Goal: Transaction & Acquisition: Purchase product/service

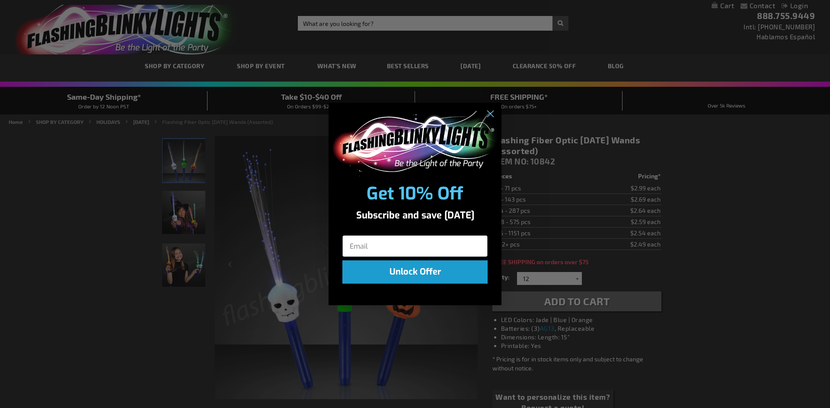
click at [575, 279] on div "Close dialog Get 10% Off Subscribe and save today Unlock Offer Submit" at bounding box center [415, 204] width 830 height 408
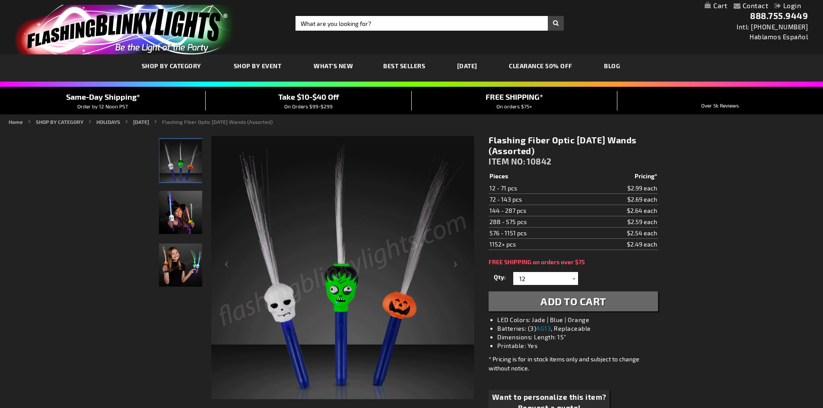
click at [564, 298] on span "Add to Cart" at bounding box center [574, 301] width 66 height 13
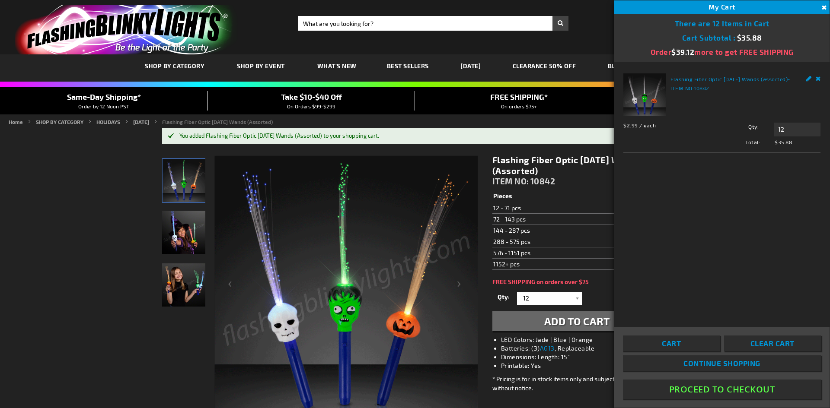
click at [105, 98] on span "Same-Day Shipping*" at bounding box center [104, 97] width 74 height 10
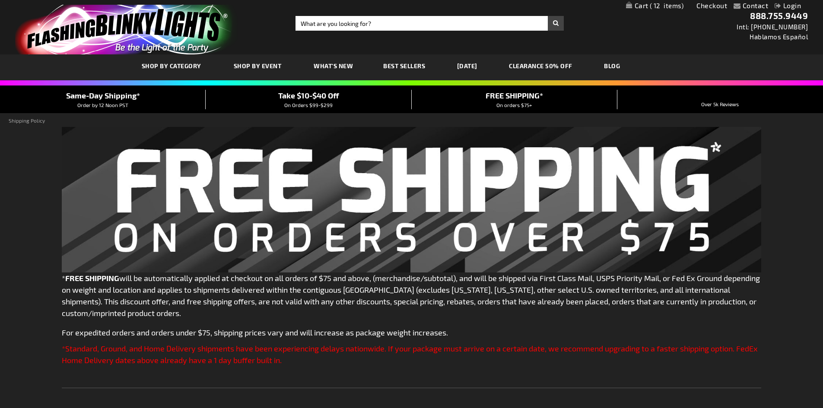
click at [282, 191] on img at bounding box center [412, 200] width 700 height 146
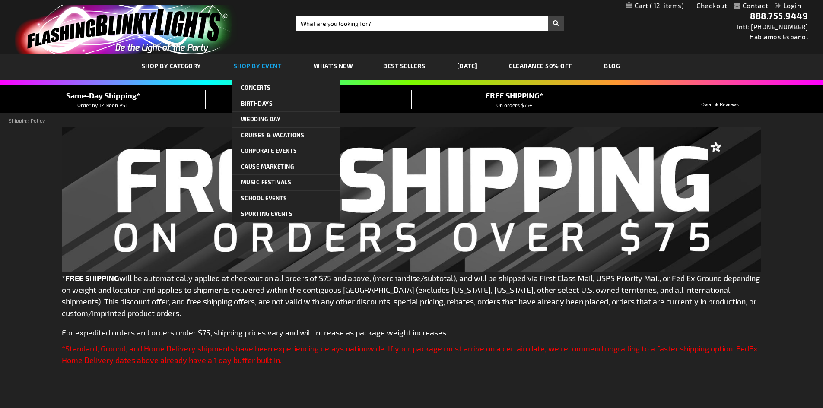
click at [265, 64] on span "Shop By Event" at bounding box center [258, 65] width 48 height 7
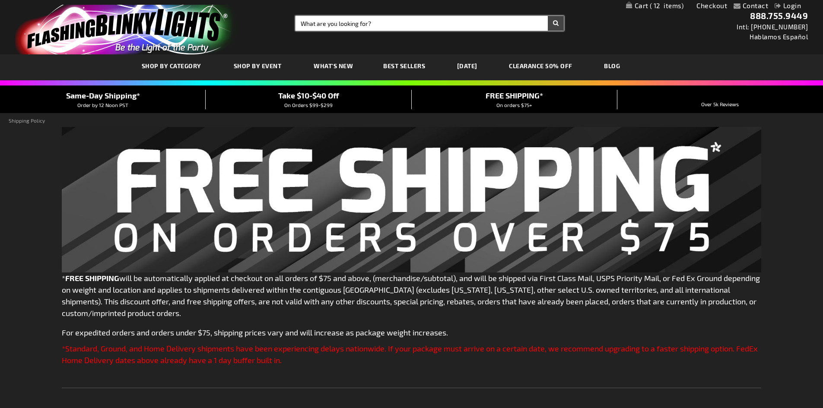
click at [324, 24] on input "Search" at bounding box center [430, 23] width 268 height 15
type input "halloween"
click at [561, 25] on button "Search" at bounding box center [556, 23] width 16 height 15
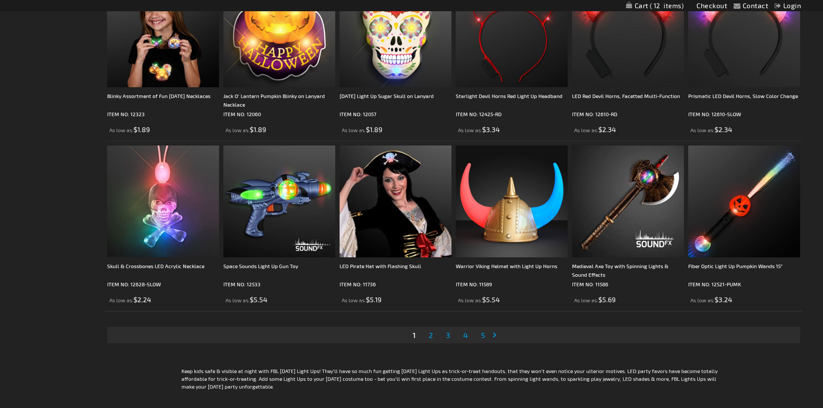
scroll to position [1681, 0]
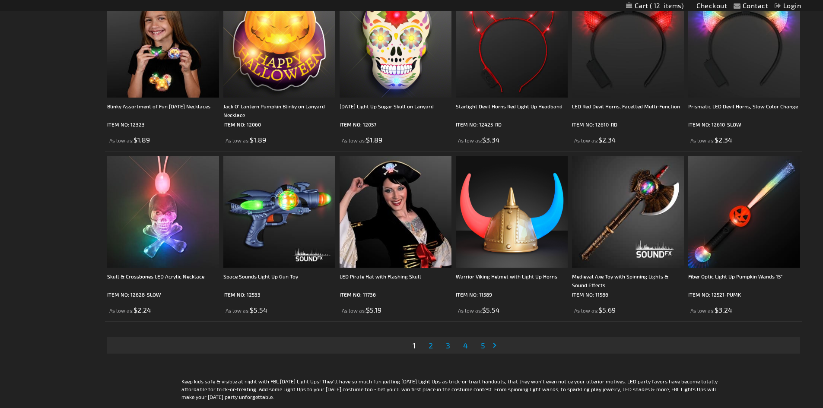
click at [496, 346] on link "Page Next" at bounding box center [496, 345] width 9 height 13
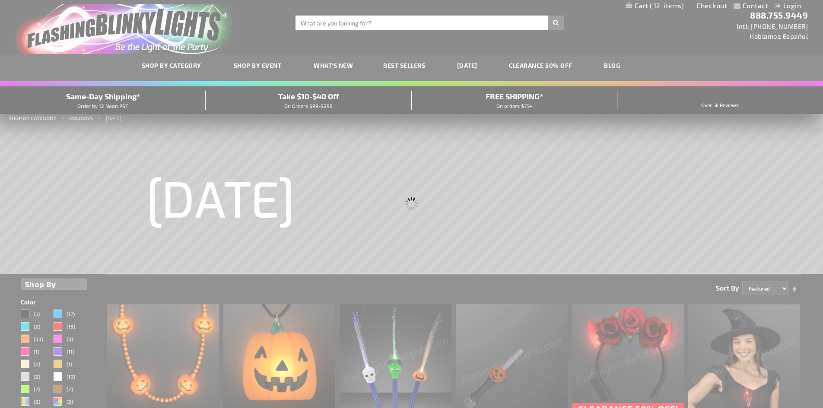
scroll to position [0, 0]
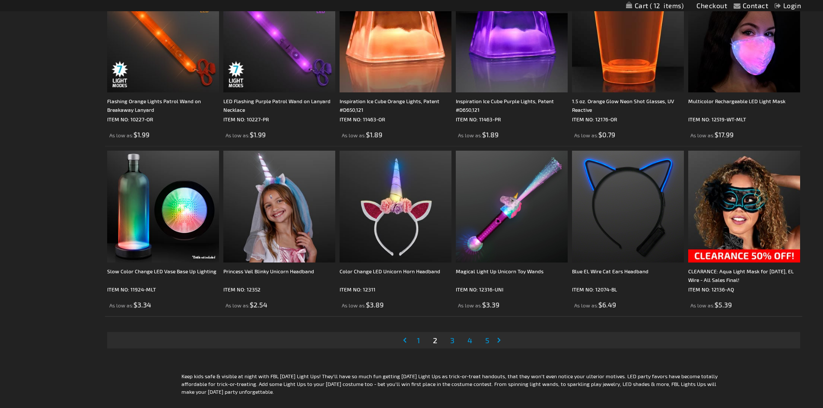
scroll to position [1699, 0]
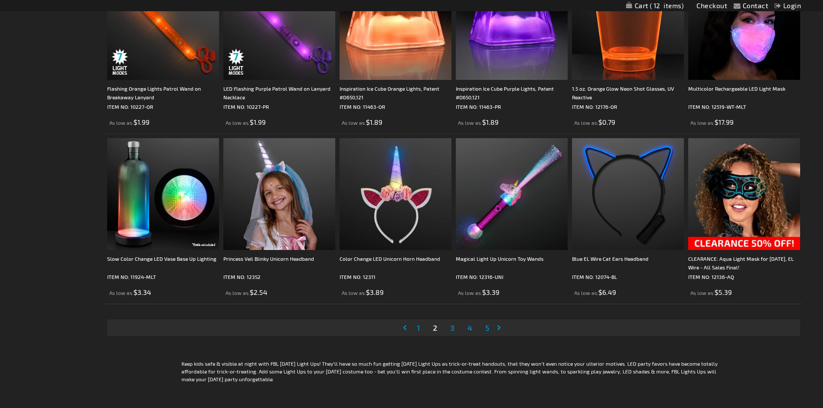
click at [452, 331] on span "3" at bounding box center [452, 328] width 4 height 10
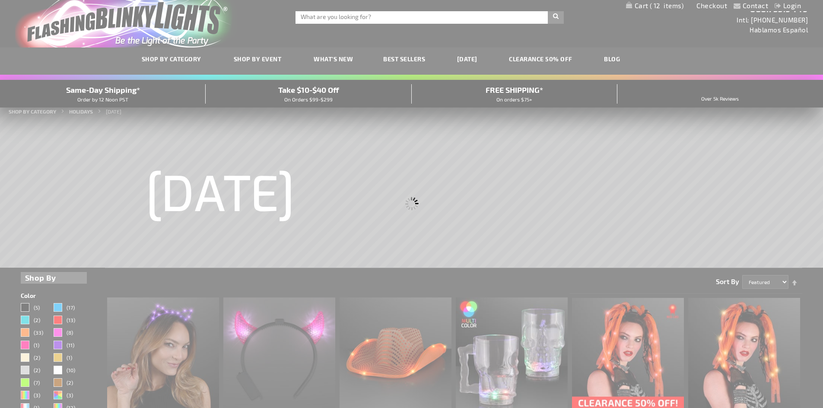
scroll to position [0, 0]
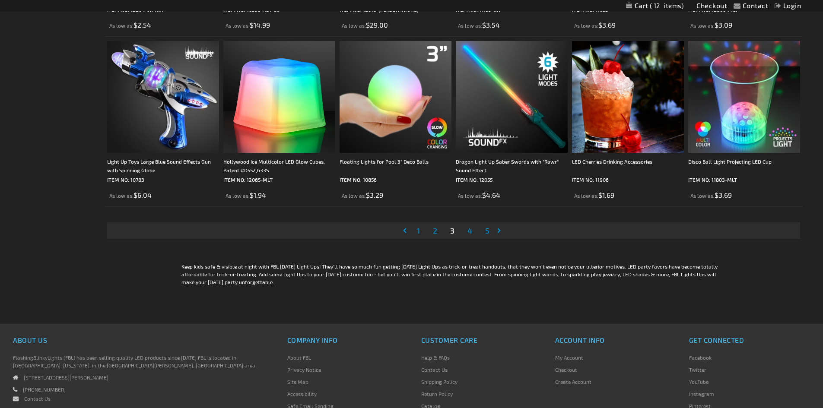
scroll to position [1712, 0]
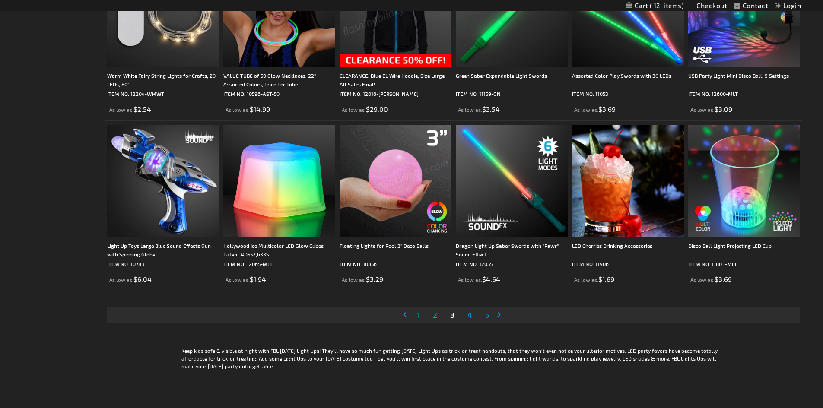
click at [417, 315] on link "Page 1" at bounding box center [418, 315] width 6 height 13
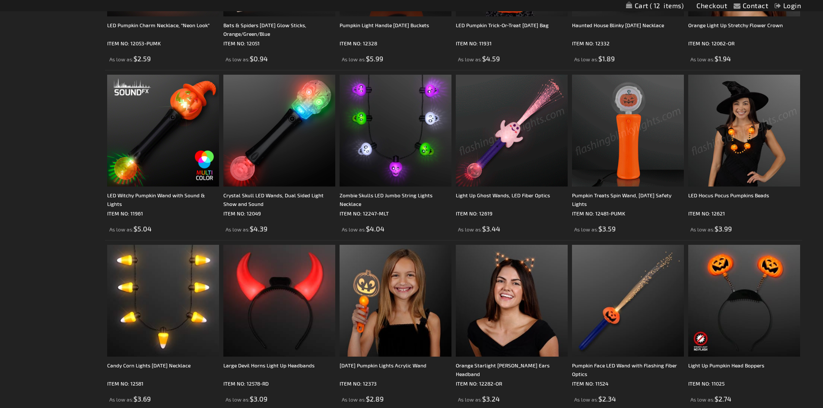
scroll to position [744, 0]
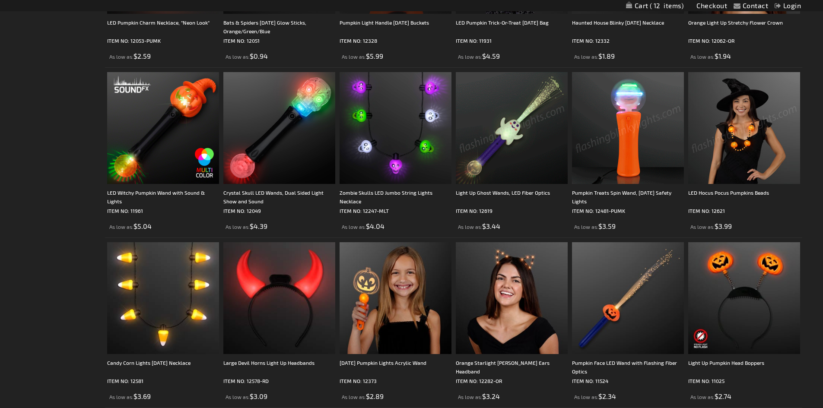
click at [636, 112] on img at bounding box center [628, 128] width 112 height 112
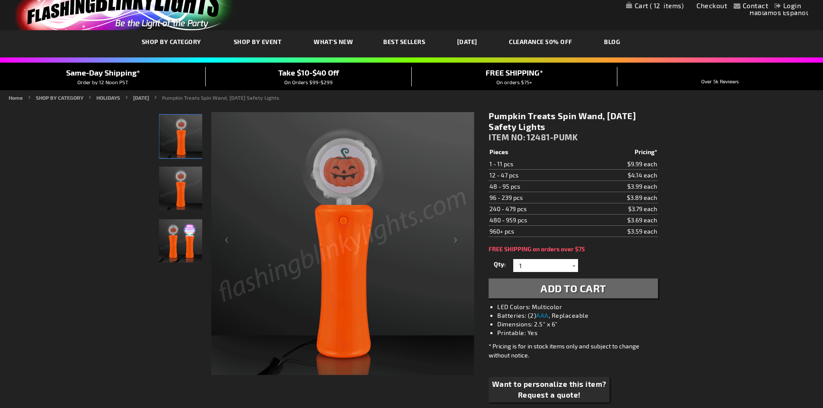
scroll to position [38, 0]
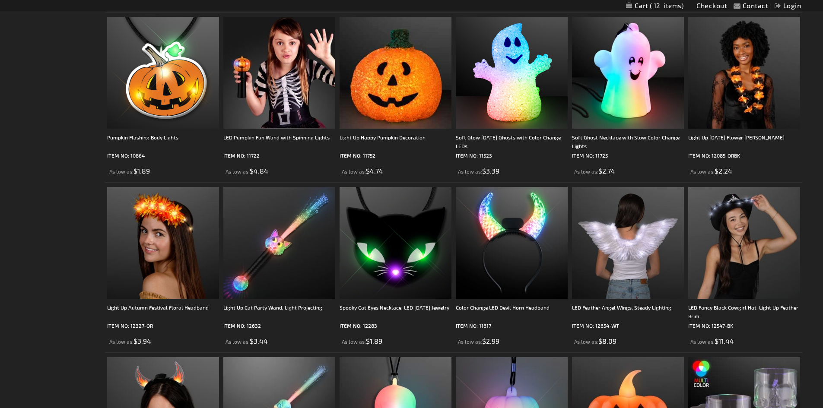
scroll to position [1119, 0]
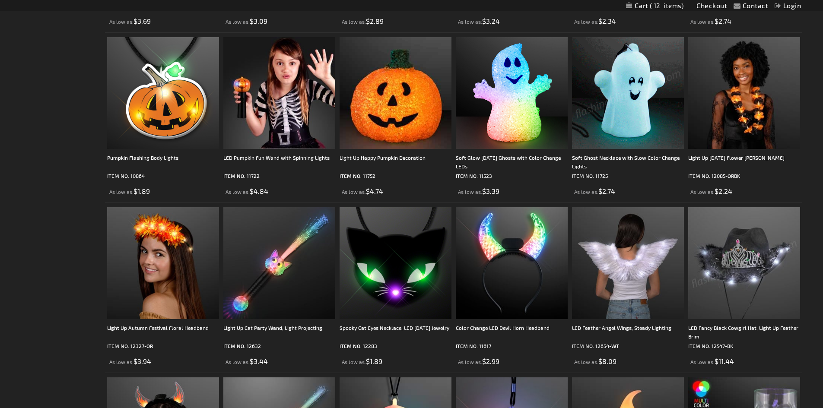
click at [634, 122] on img at bounding box center [628, 93] width 112 height 112
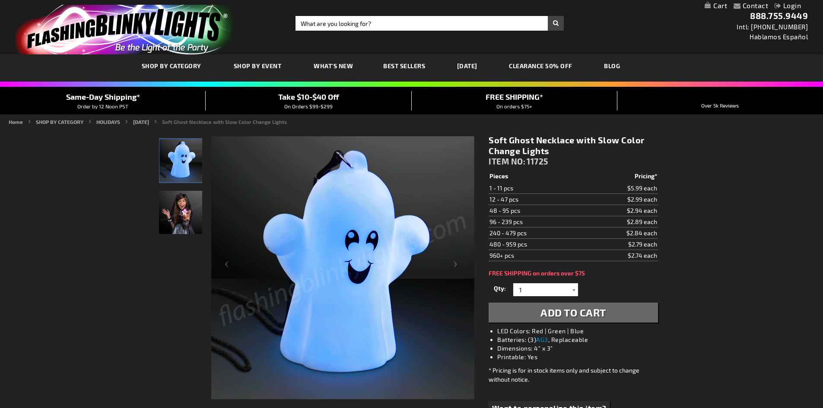
click at [575, 288] on div at bounding box center [574, 289] width 9 height 13
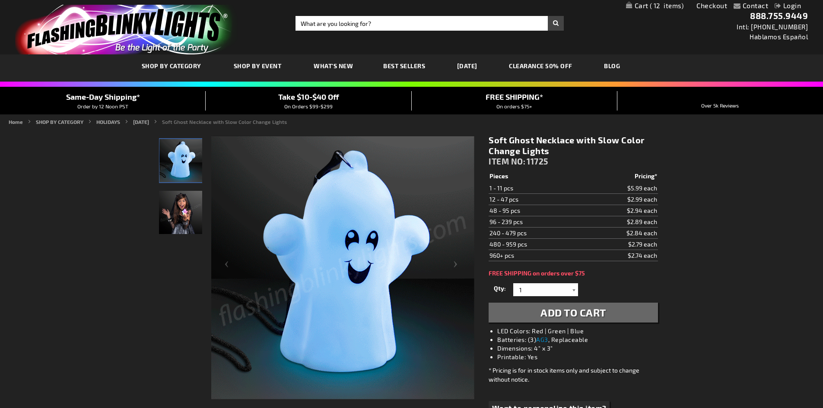
click at [574, 291] on div at bounding box center [574, 289] width 9 height 13
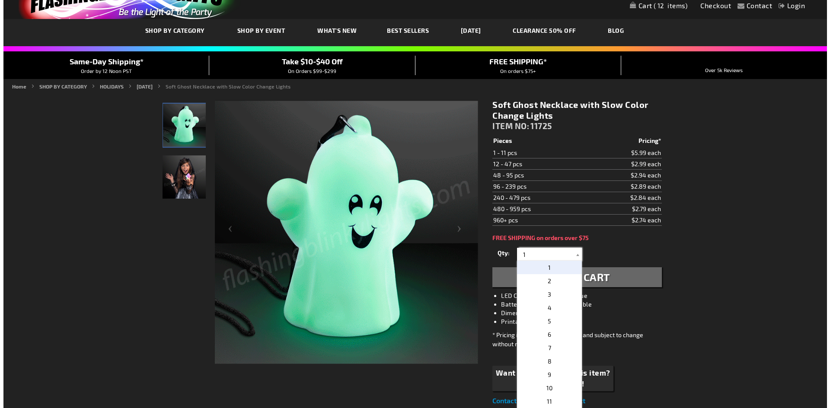
scroll to position [52, 0]
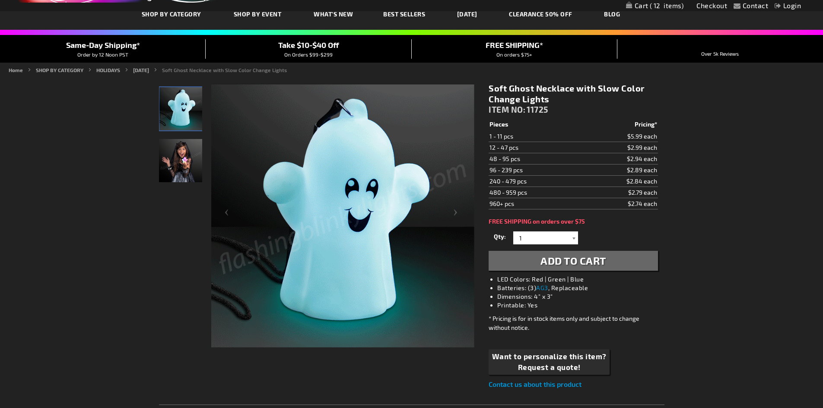
click at [572, 235] on div at bounding box center [574, 238] width 9 height 13
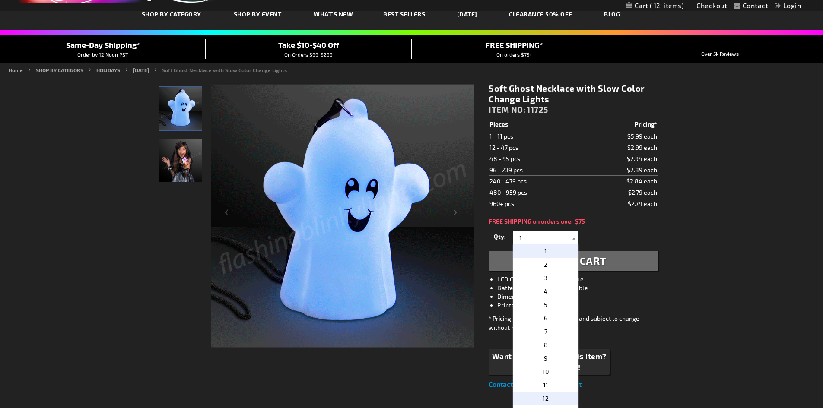
click at [544, 401] on span "12" at bounding box center [546, 398] width 6 height 7
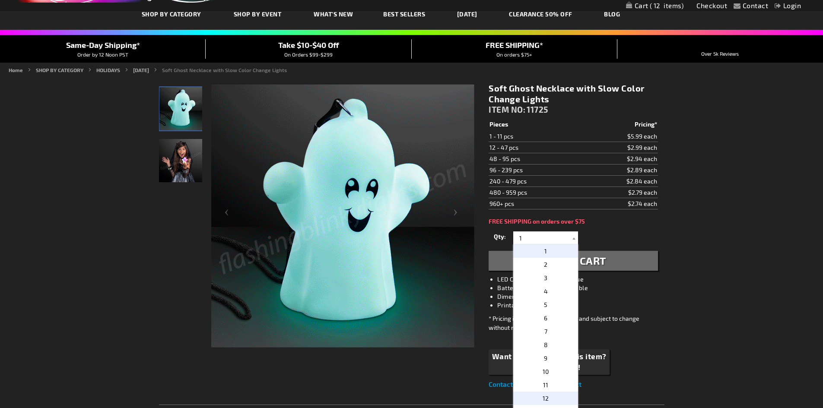
type input "12"
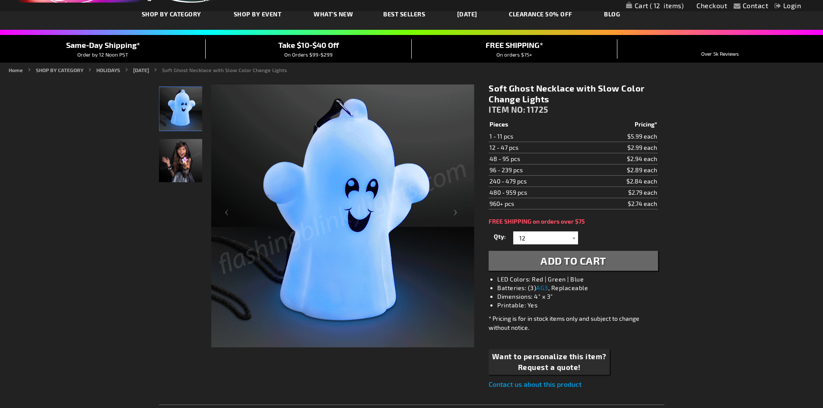
click at [582, 266] on span "Add to Cart" at bounding box center [574, 261] width 66 height 13
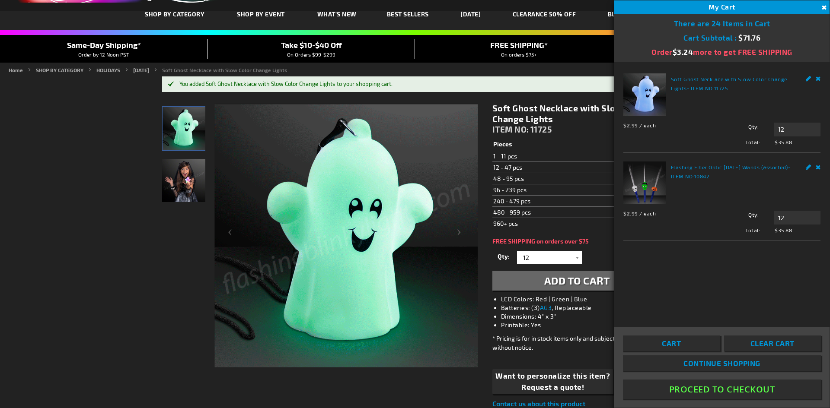
click at [817, 169] on link "Remove" at bounding box center [817, 166] width 5 height 9
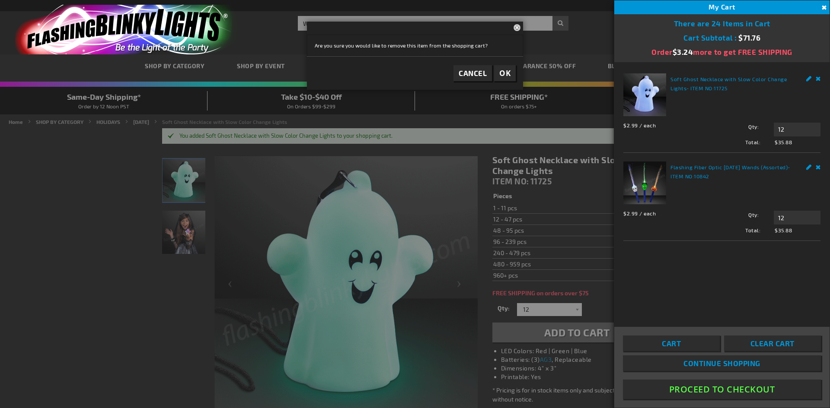
click at [819, 167] on link "Remove" at bounding box center [817, 166] width 5 height 9
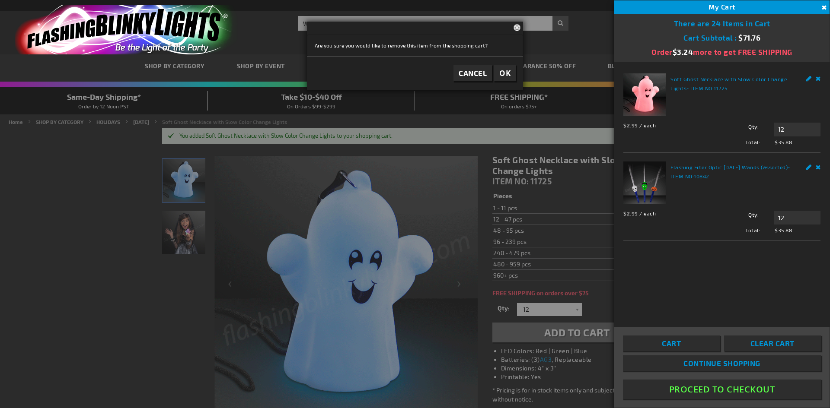
click at [506, 72] on span "OK" at bounding box center [504, 73] width 11 height 10
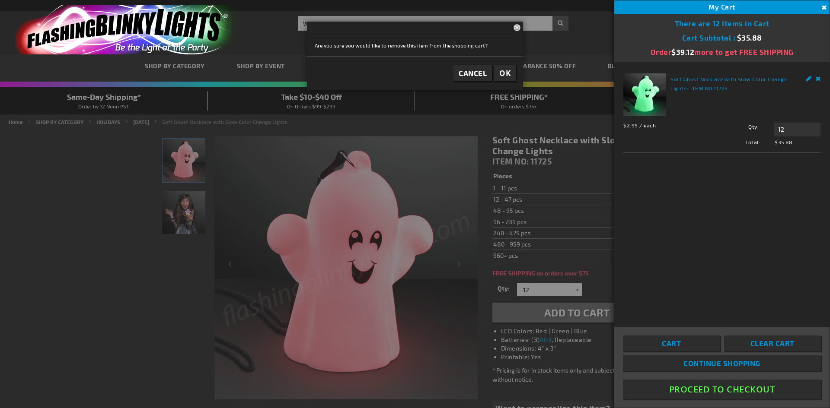
scroll to position [52, 0]
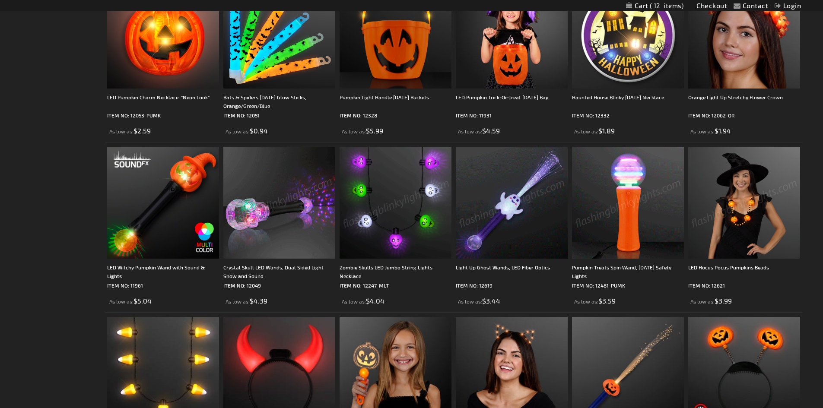
scroll to position [677, 0]
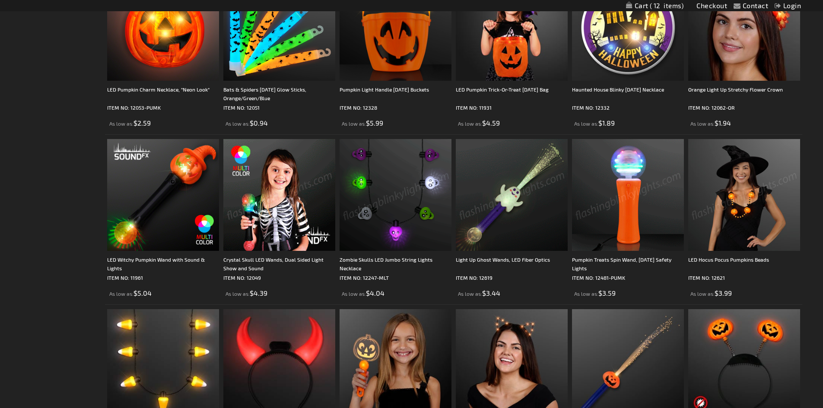
click at [315, 176] on img at bounding box center [279, 195] width 112 height 112
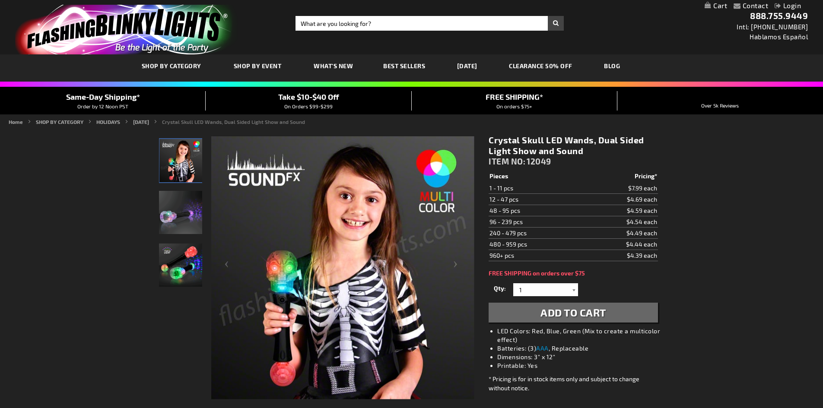
click at [573, 288] on div at bounding box center [574, 289] width 9 height 13
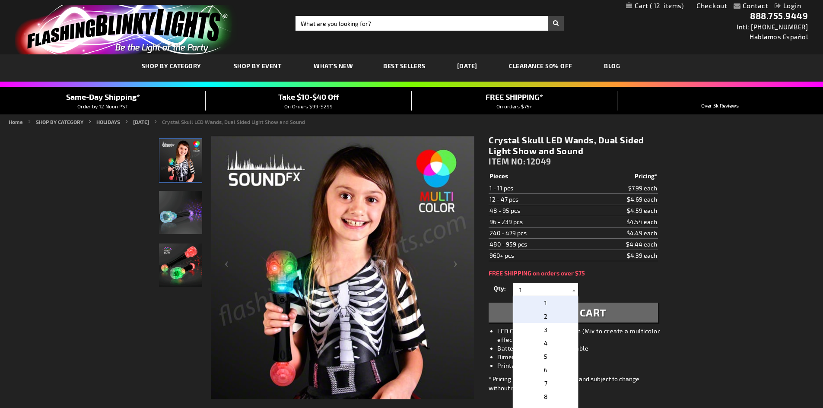
click at [544, 315] on p "2" at bounding box center [545, 316] width 65 height 13
type input "2"
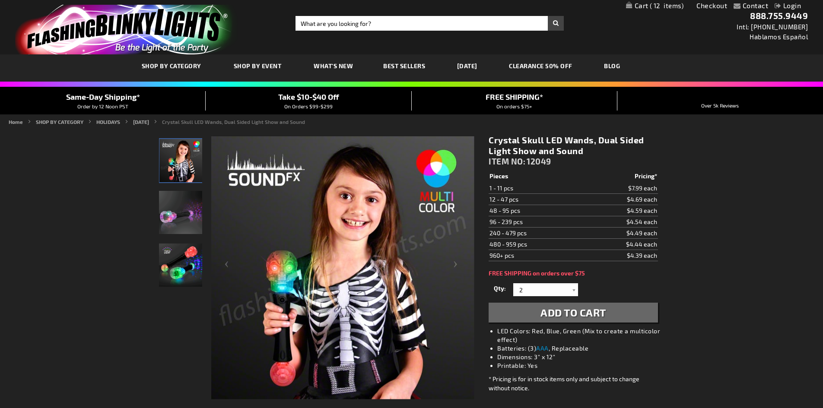
click at [572, 312] on span "Add to Cart" at bounding box center [574, 312] width 66 height 13
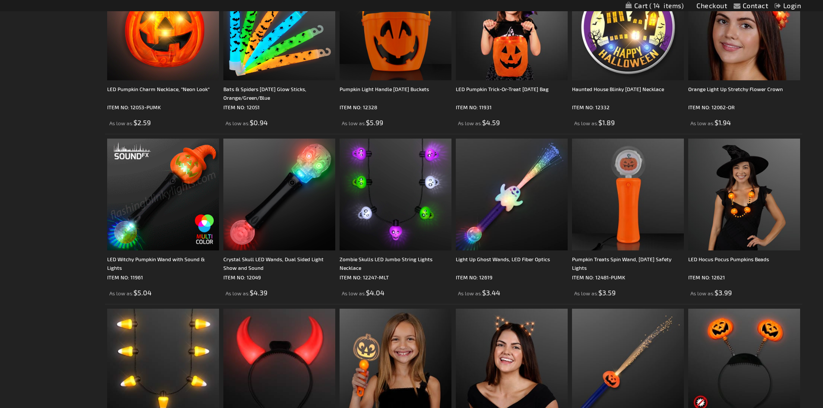
scroll to position [677, 0]
click at [168, 177] on img at bounding box center [163, 195] width 112 height 112
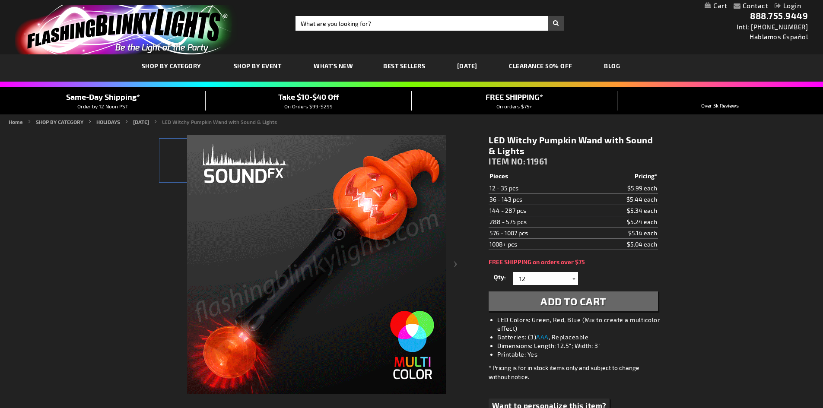
click at [574, 280] on div at bounding box center [574, 278] width 9 height 13
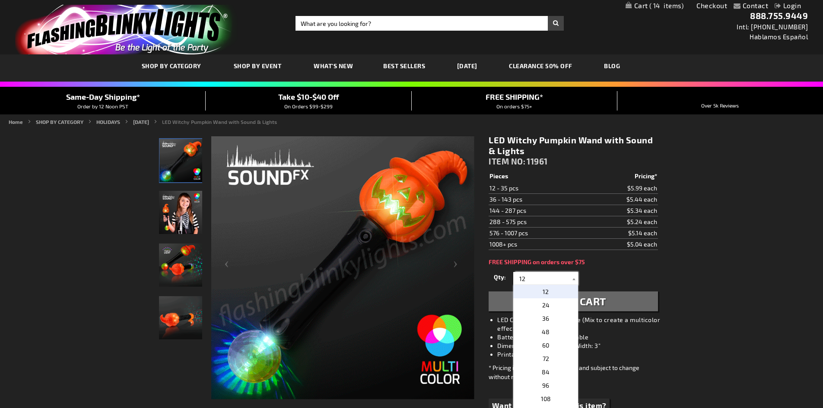
drag, startPoint x: 531, startPoint y: 281, endPoint x: 434, endPoint y: 288, distance: 97.0
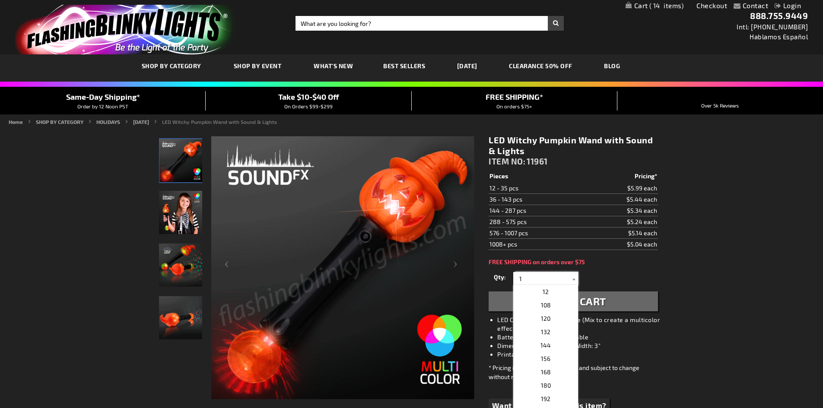
type input "1"
click at [596, 299] on span "Add to Cart" at bounding box center [574, 301] width 66 height 13
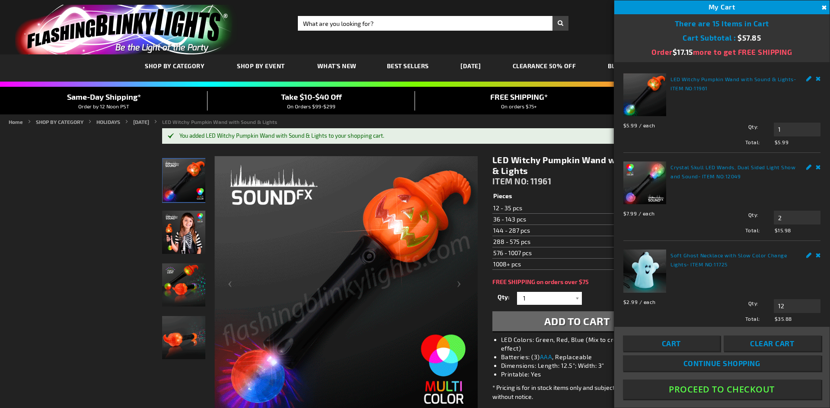
click at [655, 102] on img at bounding box center [644, 94] width 43 height 43
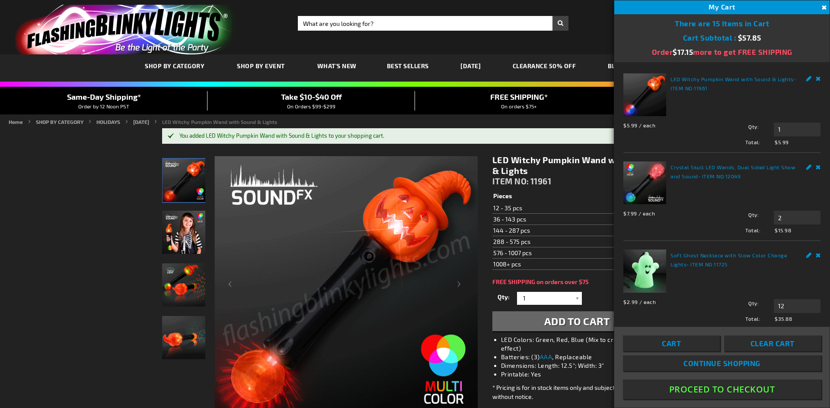
click at [630, 96] on img at bounding box center [644, 94] width 43 height 43
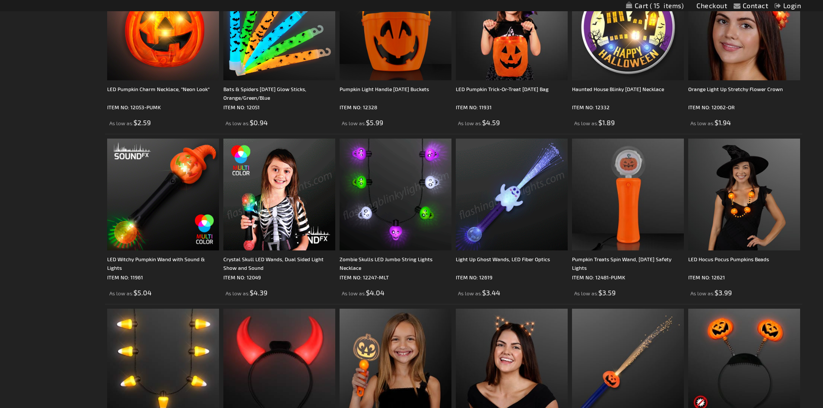
scroll to position [677, 0]
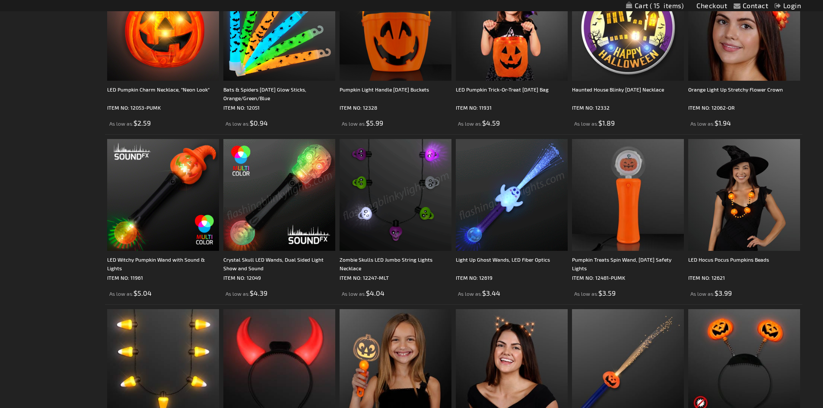
click at [521, 197] on img at bounding box center [512, 195] width 112 height 112
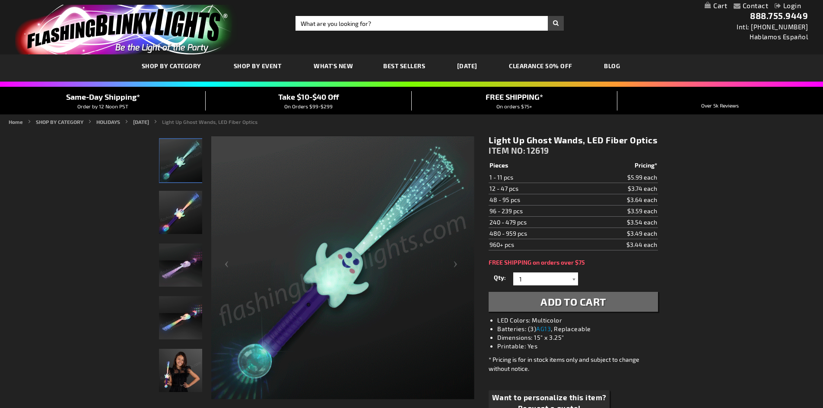
click at [573, 278] on div at bounding box center [574, 279] width 9 height 13
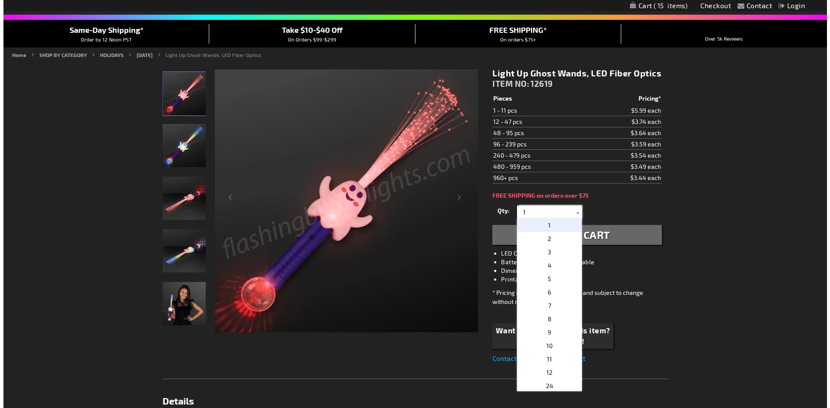
scroll to position [75, 0]
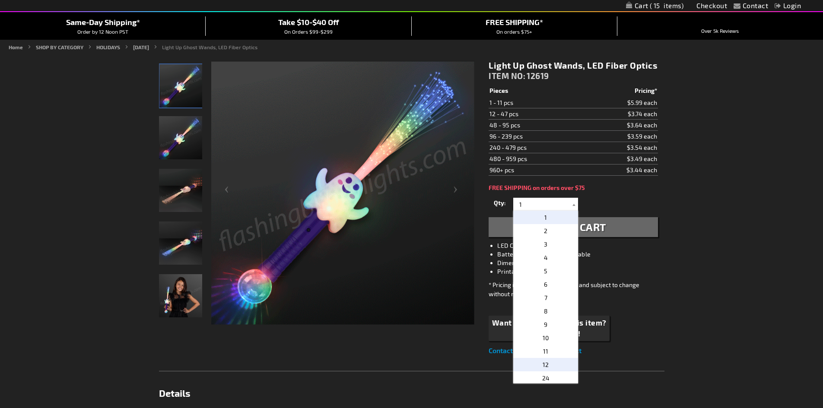
click at [544, 364] on span "12" at bounding box center [546, 364] width 6 height 7
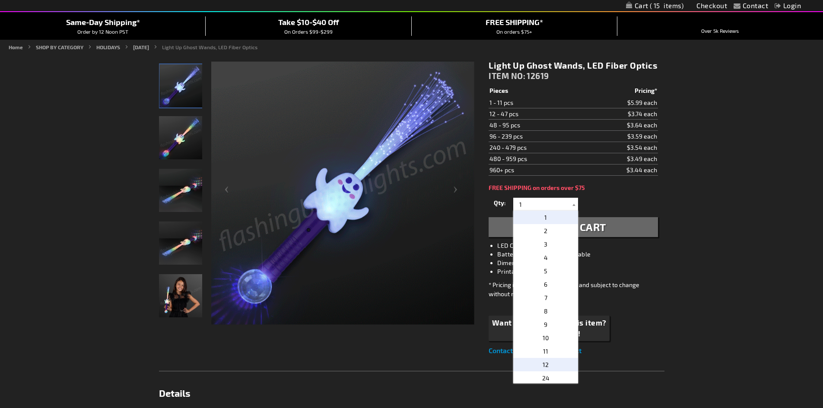
type input "12"
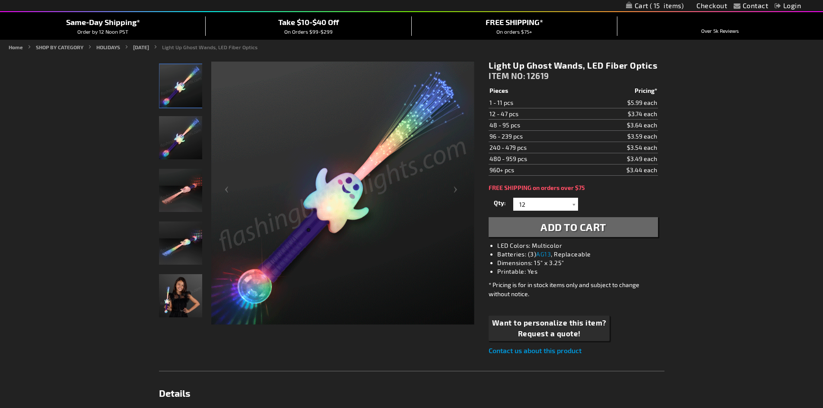
click at [586, 229] on span "Add to Cart" at bounding box center [574, 227] width 66 height 13
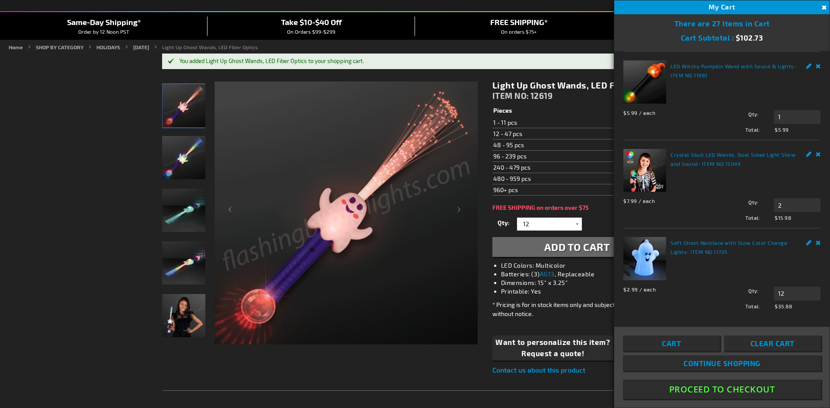
scroll to position [94, 0]
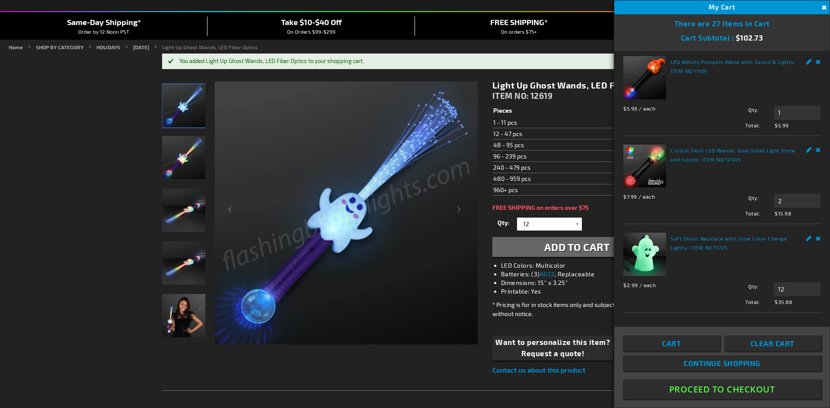
click at [695, 345] on link "Cart" at bounding box center [671, 344] width 97 height 16
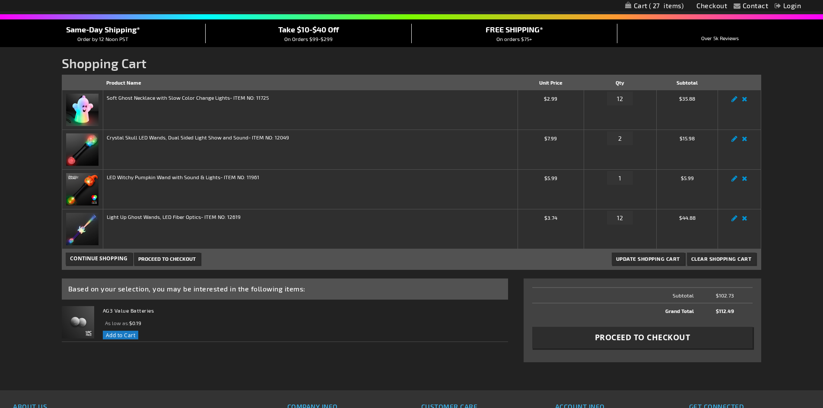
scroll to position [78, 0]
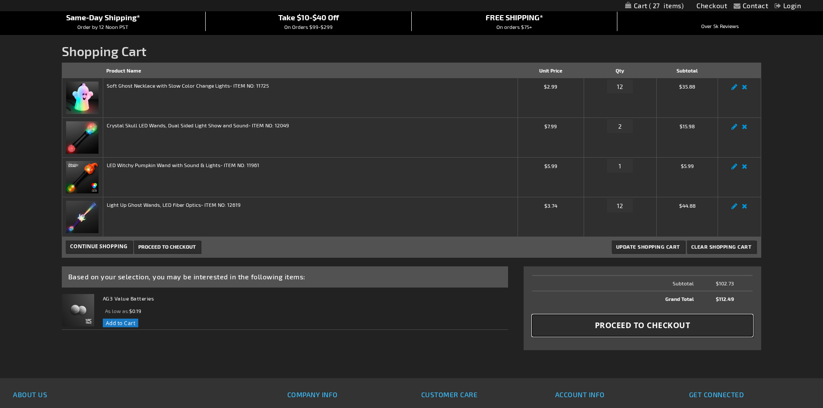
click at [644, 324] on span "Proceed to Checkout" at bounding box center [643, 325] width 96 height 11
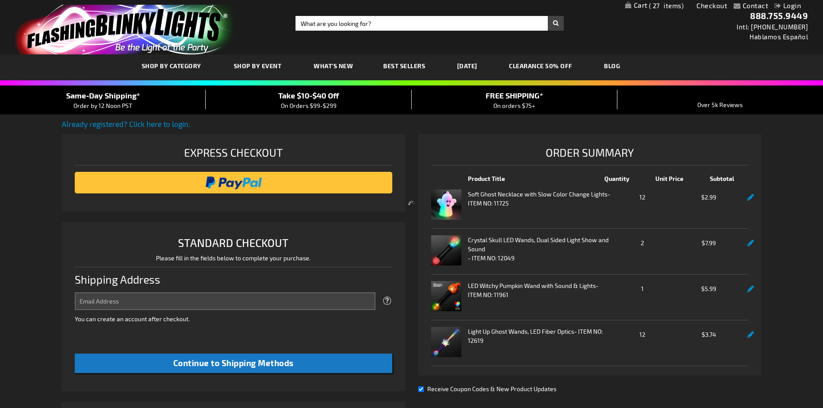
select select "US"
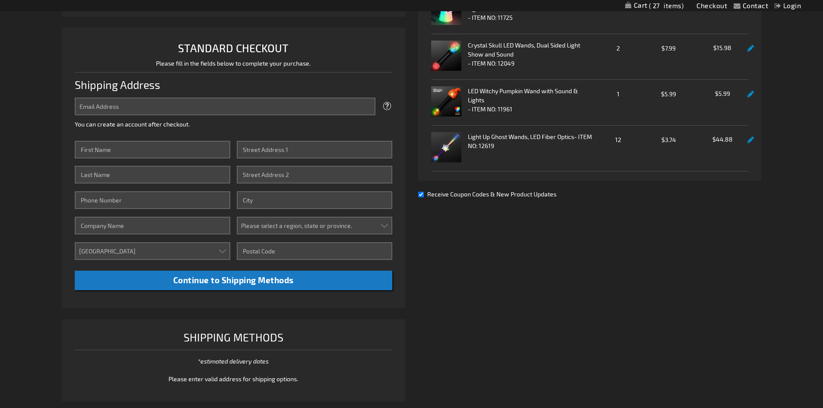
scroll to position [193, 0]
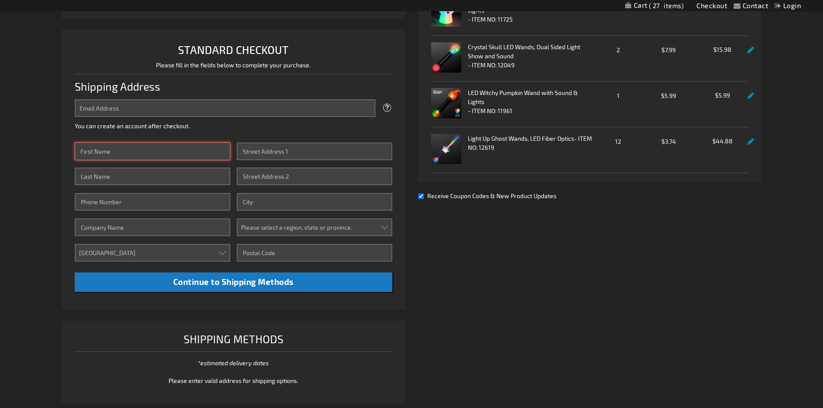
click at [99, 154] on input "First Name" at bounding box center [153, 152] width 156 height 18
drag, startPoint x: 94, startPoint y: 109, endPoint x: 0, endPoint y: 273, distance: 188.9
click at [94, 109] on input "Email Address" at bounding box center [225, 108] width 301 height 18
type input "jogarcia@cox.net"
click at [101, 151] on input "First Name" at bounding box center [153, 152] width 156 height 18
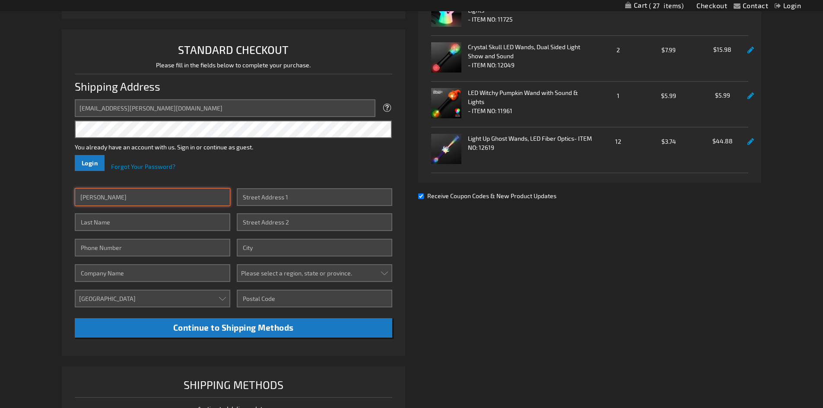
type input "Joanne"
type input "Garcia"
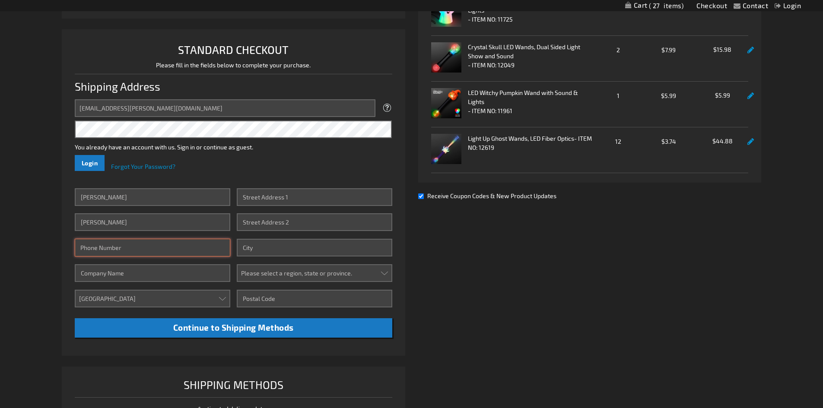
click at [92, 251] on input "Phone Number" at bounding box center [153, 248] width 156 height 18
click at [137, 224] on input "Garcia" at bounding box center [153, 222] width 156 height 18
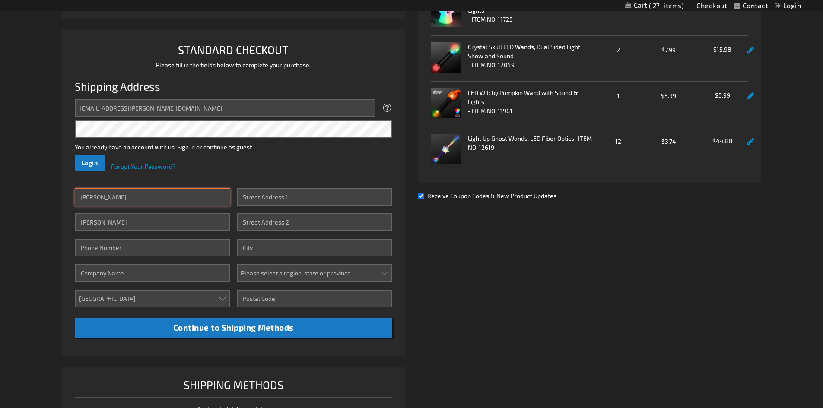
click at [131, 203] on input "Joanne" at bounding box center [153, 197] width 156 height 18
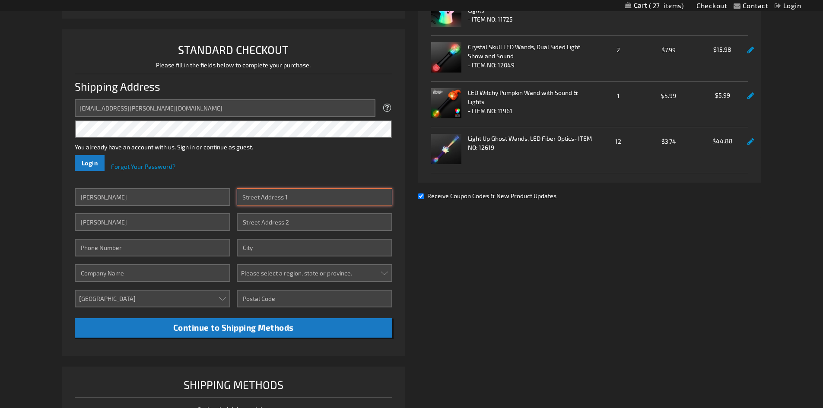
click at [261, 197] on input "Street Address: Line 1" at bounding box center [315, 197] width 156 height 18
type input "[STREET_ADDRESS]"
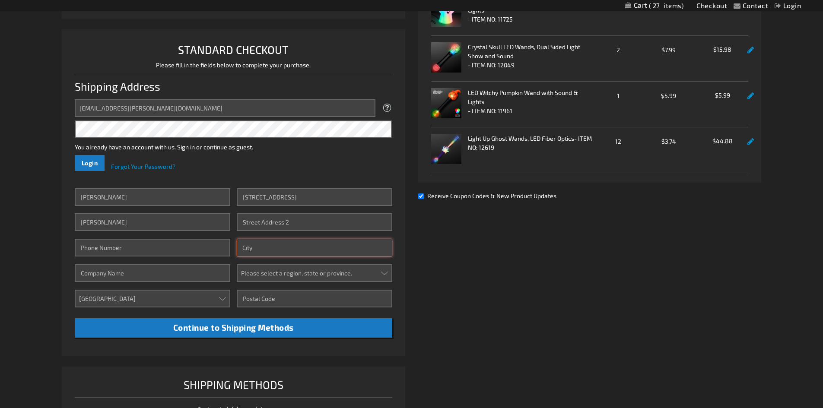
click at [258, 244] on input "City" at bounding box center [315, 248] width 156 height 18
type input "Santa [PERSON_NAME]"
type input "8054034788"
select select "12"
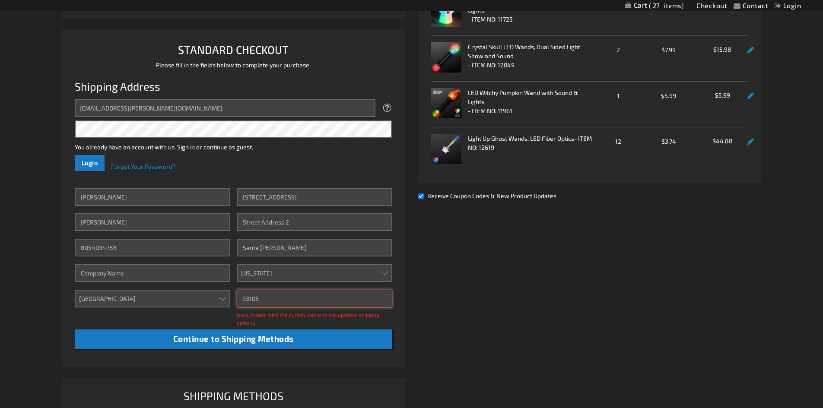
drag, startPoint x: 265, startPoint y: 298, endPoint x: 250, endPoint y: 298, distance: 15.1
click at [250, 298] on input "93105" at bounding box center [315, 299] width 156 height 18
type input "93101"
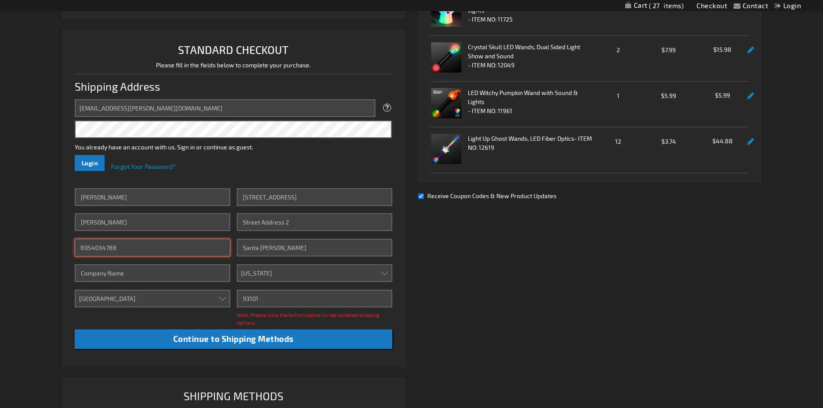
drag, startPoint x: 121, startPoint y: 248, endPoint x: 33, endPoint y: 249, distance: 88.6
click at [33, 249] on div "Contact Compare Products Checkout Login Skip to Content My Cart 27 27 items My …" at bounding box center [411, 248] width 823 height 882
type input "805-680-8285"
click at [121, 282] on input "Company" at bounding box center [153, 273] width 156 height 18
click at [121, 302] on select "Aruba Australia Austria Bahamas Barbados Belgium Belize Bermuda British Virgin …" at bounding box center [153, 299] width 156 height 18
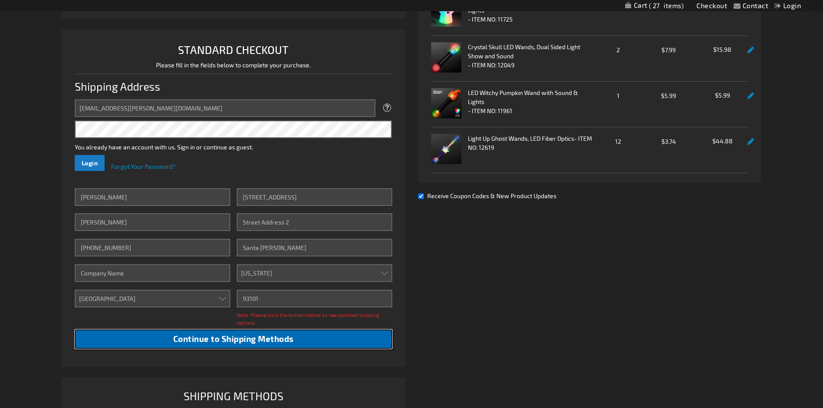
click at [248, 340] on span "Continue to Shipping Methods" at bounding box center [233, 339] width 121 height 10
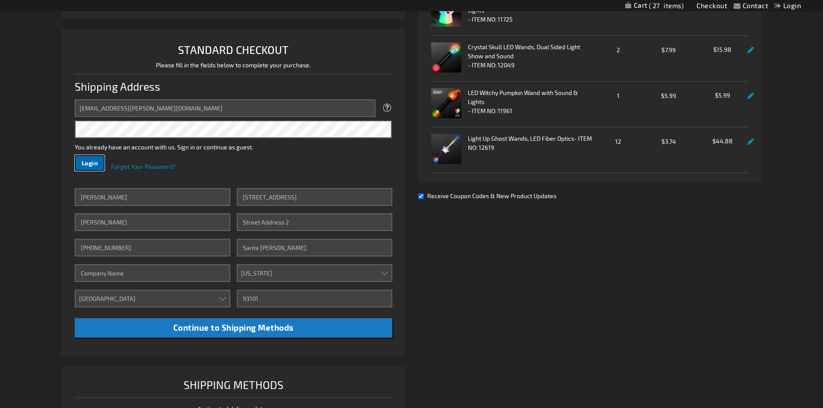
click at [89, 163] on span "Login" at bounding box center [90, 162] width 16 height 7
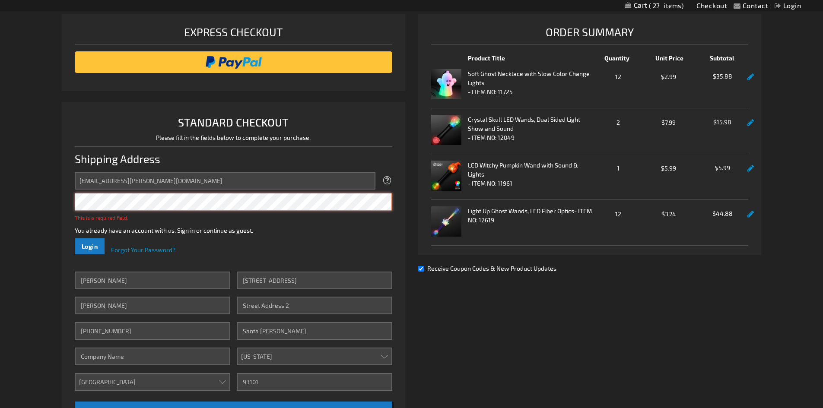
scroll to position [109, 0]
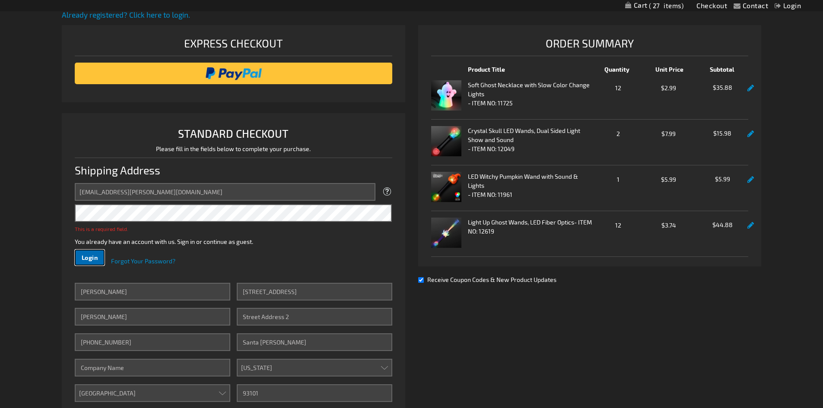
click at [95, 255] on span "Login" at bounding box center [90, 257] width 16 height 7
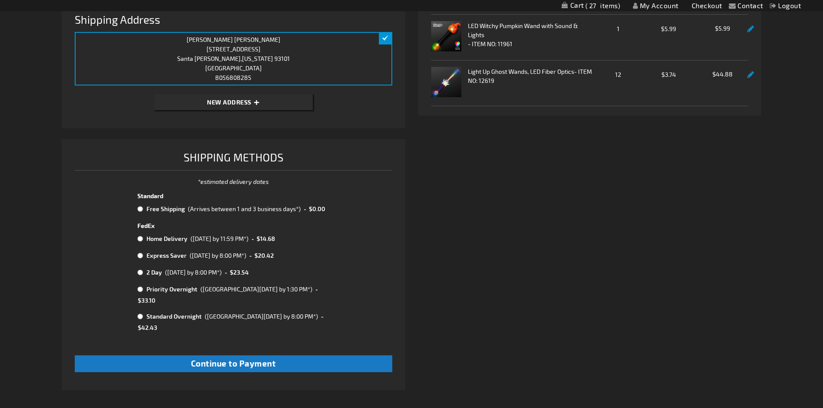
scroll to position [247, 0]
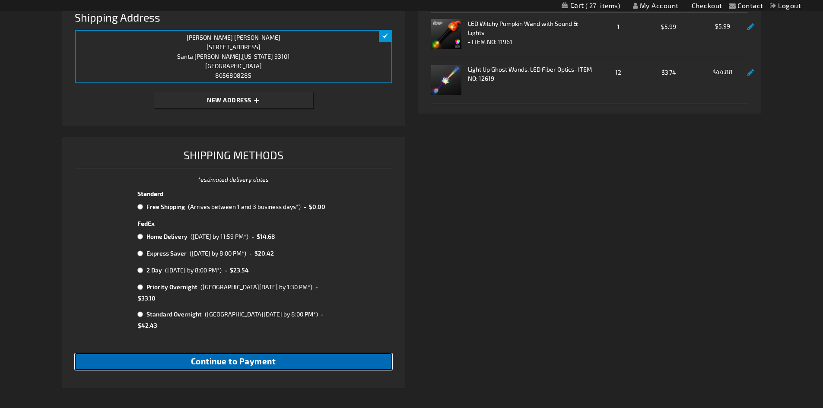
click at [240, 357] on span "Continue to Payment" at bounding box center [233, 362] width 85 height 10
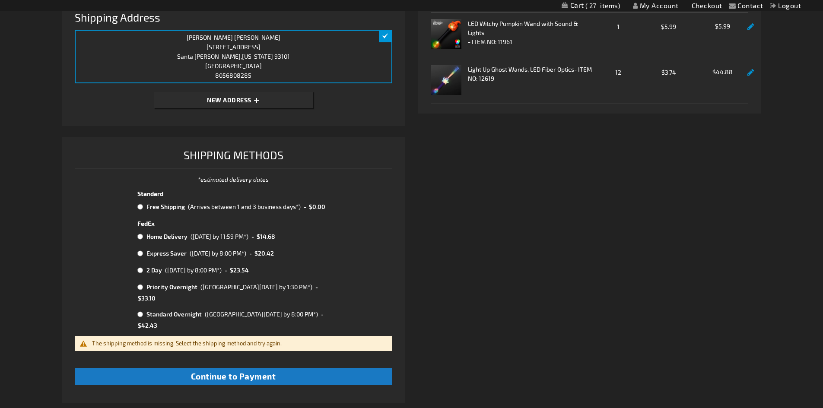
click at [140, 208] on input "radio" at bounding box center [140, 207] width 6 height 7
radio input "true"
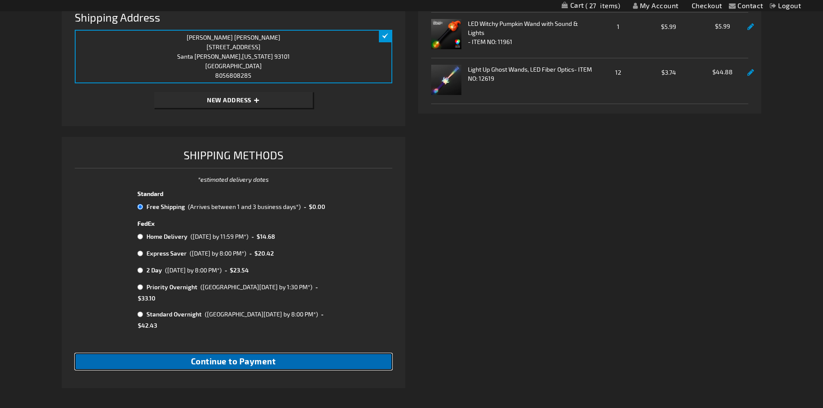
click at [261, 357] on span "Continue to Payment" at bounding box center [233, 362] width 85 height 10
checkbox input "true"
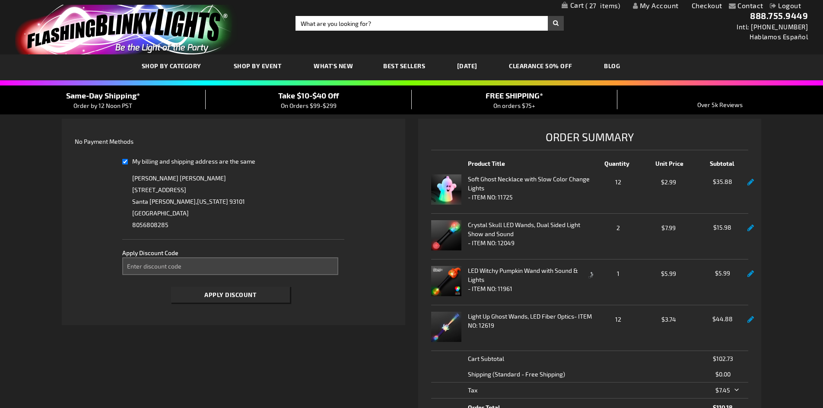
select select "33fa3ef697628735b00ed36680fac385d4e6ceaa"
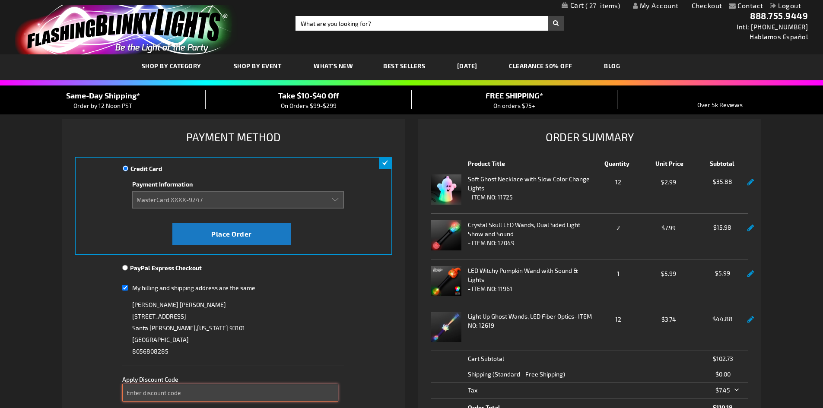
click at [186, 393] on input "Enter discount code" at bounding box center [230, 393] width 216 height 18
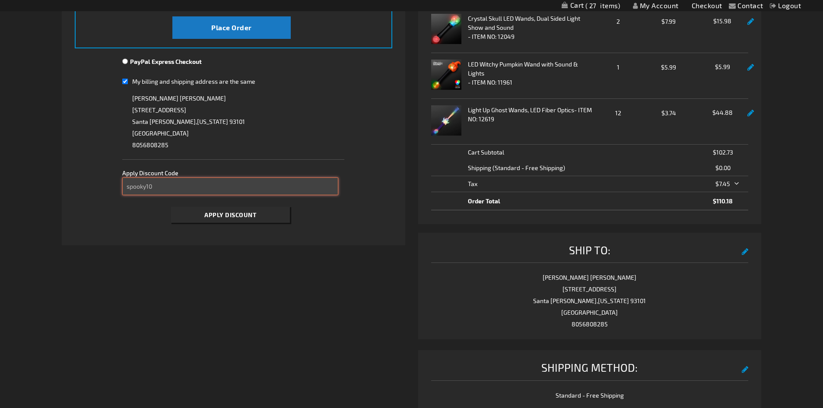
scroll to position [208, 0]
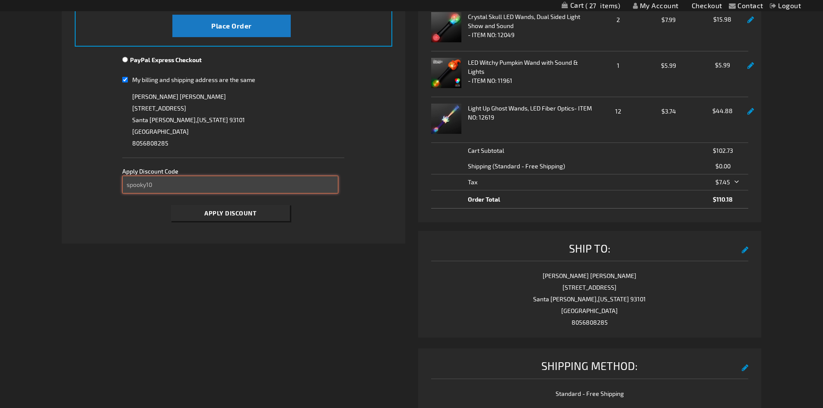
type input "spooky10"
click at [227, 214] on span "Apply Discount" at bounding box center [230, 213] width 52 height 7
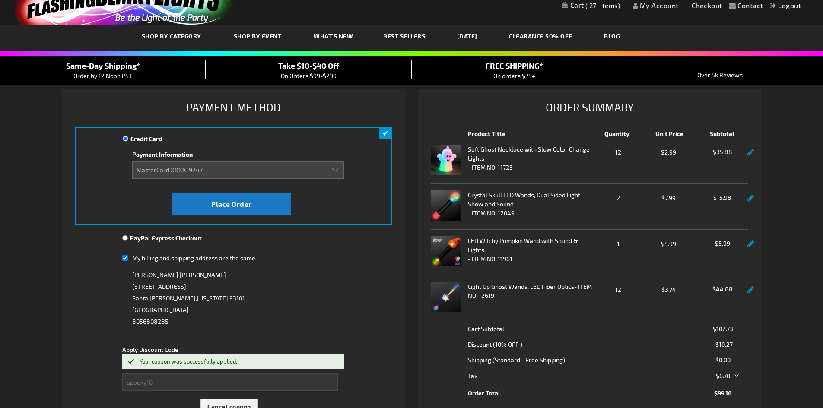
scroll to position [13, 0]
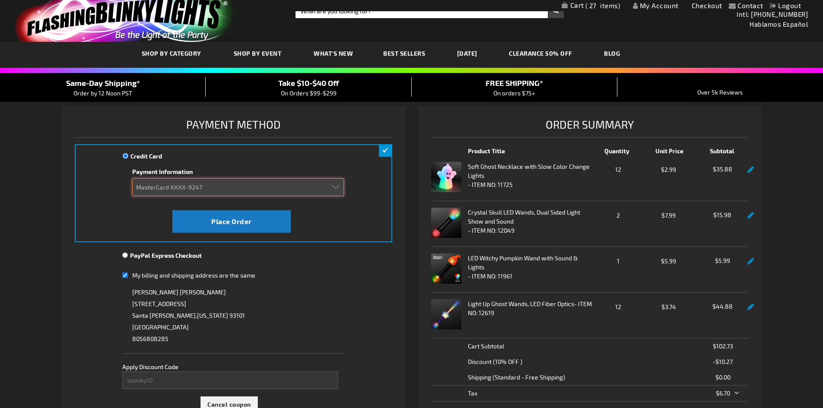
click at [337, 188] on select "Add new card MasterCard XXXX-9247" at bounding box center [237, 187] width 211 height 18
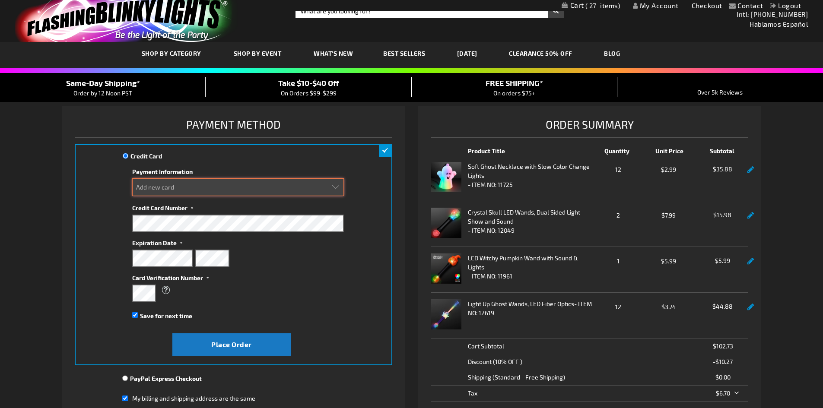
click at [144, 181] on select "Add new card MasterCard XXXX-9247" at bounding box center [237, 187] width 211 height 18
click at [143, 183] on select "Add new card MasterCard XXXX-9247" at bounding box center [237, 187] width 211 height 18
click at [336, 188] on select "Add new card MasterCard XXXX-9247" at bounding box center [237, 187] width 211 height 18
select select "33fa3ef697628735b00ed36680fac385d4e6ceaa"
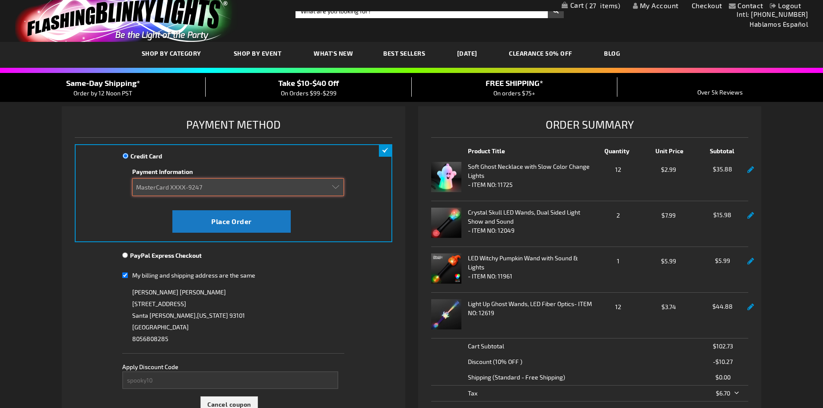
click at [207, 185] on select "Add new card MasterCard XXXX-9247" at bounding box center [237, 187] width 211 height 18
click at [338, 185] on select "Add new card MasterCard XXXX-9247" at bounding box center [237, 187] width 211 height 18
click at [335, 184] on select "Add new card MasterCard XXXX-9247" at bounding box center [237, 187] width 211 height 18
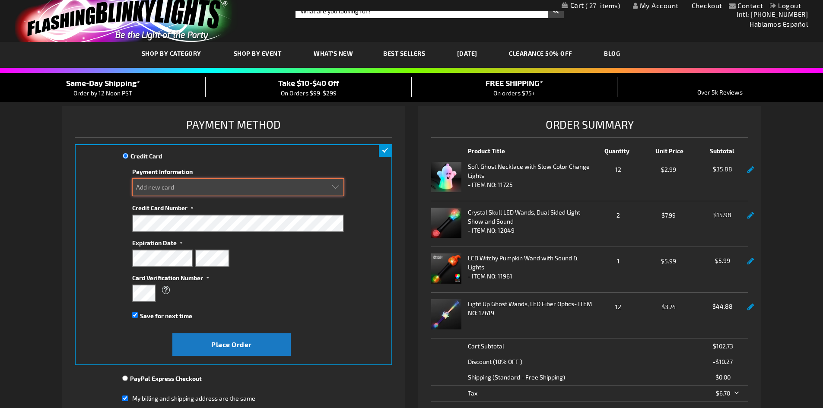
click at [168, 185] on select "Add new card MasterCard XXXX-9247" at bounding box center [237, 187] width 211 height 18
select select "33fa3ef697628735b00ed36680fac385d4e6ceaa"
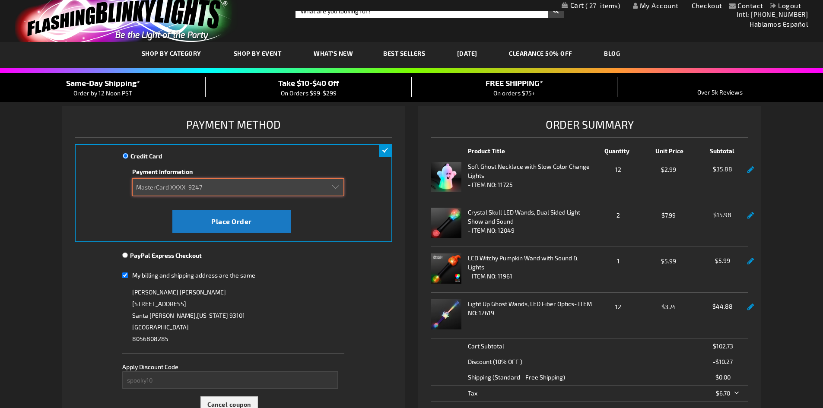
click at [198, 184] on select "Add new card MasterCard XXXX-9247" at bounding box center [237, 187] width 211 height 18
click at [206, 184] on select "Add new card MasterCard XXXX-9247" at bounding box center [237, 187] width 211 height 18
drag, startPoint x: 264, startPoint y: 185, endPoint x: 299, endPoint y: 185, distance: 34.6
click at [283, 185] on select "Add new card MasterCard XXXX-9247" at bounding box center [237, 187] width 211 height 18
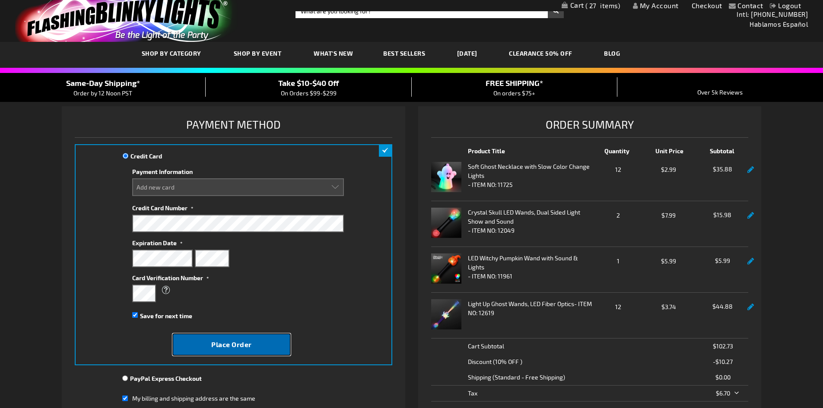
click at [251, 343] on span "Place Order" at bounding box center [231, 345] width 41 height 8
select select
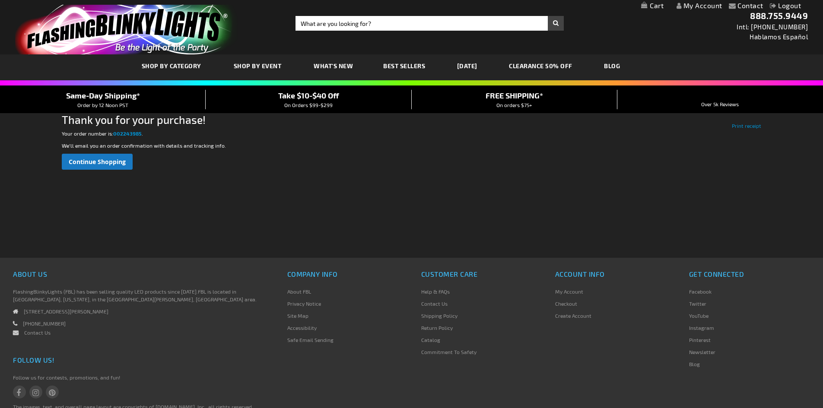
click at [415, 183] on div "Checkout as a new customer Creating an account has many benefits: See order and…" at bounding box center [412, 193] width 700 height 130
